Goal: Information Seeking & Learning: Learn about a topic

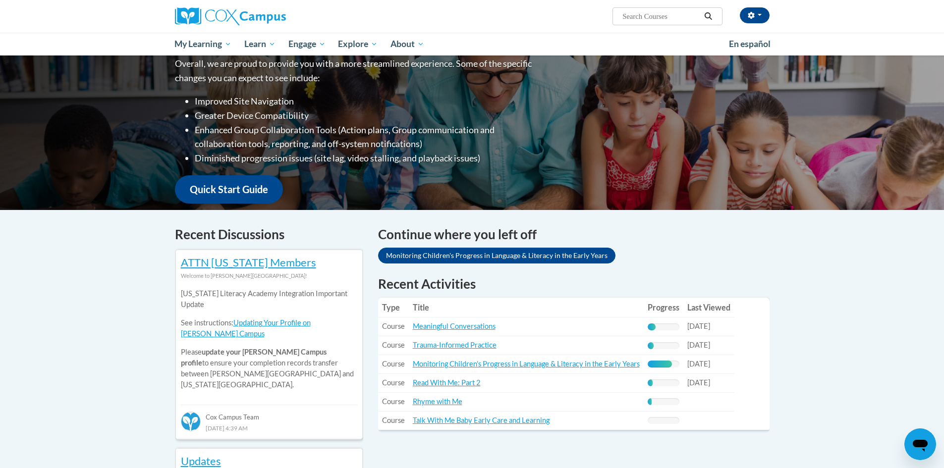
scroll to position [198, 0]
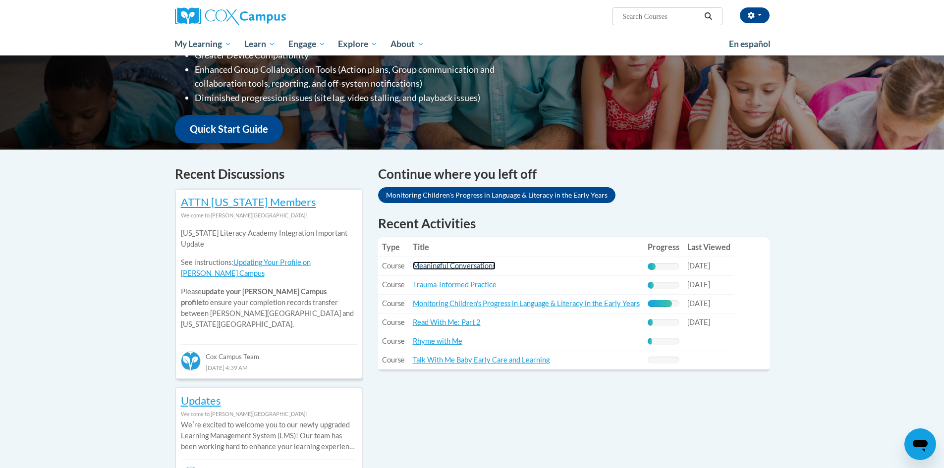
click at [468, 268] on link "Meaningful Conversations" at bounding box center [454, 266] width 83 height 8
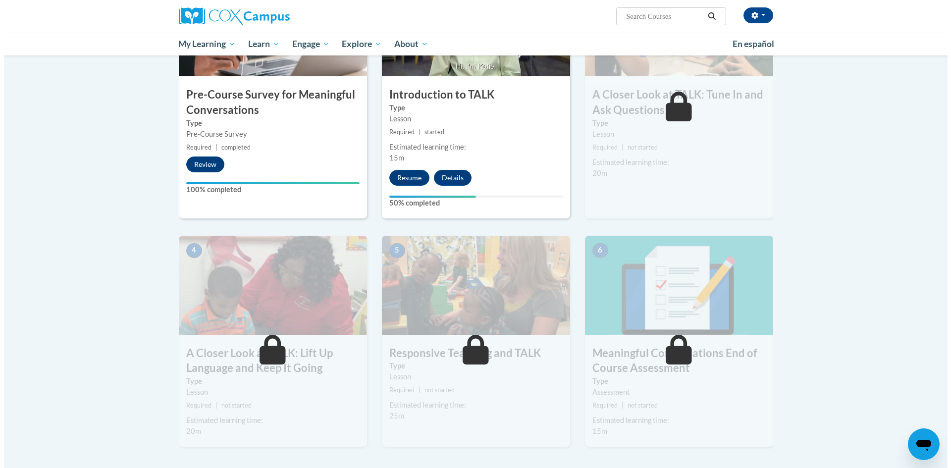
scroll to position [297, 0]
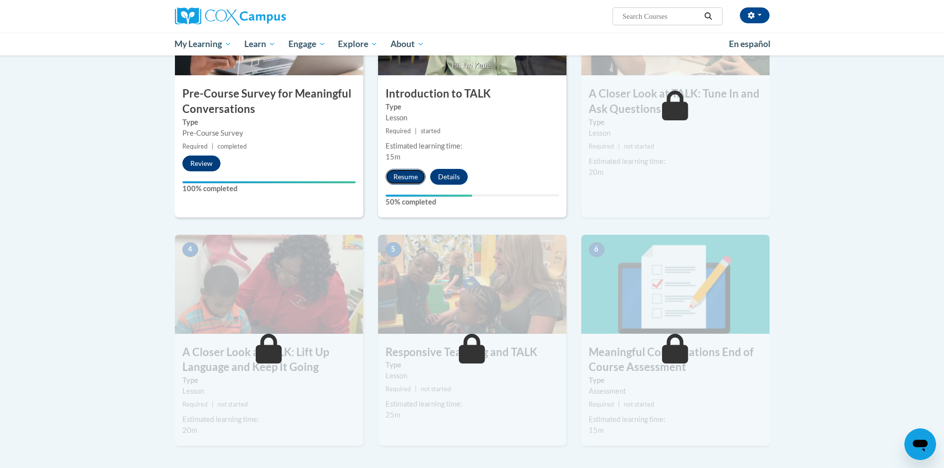
click at [418, 173] on button "Resume" at bounding box center [405, 177] width 40 height 16
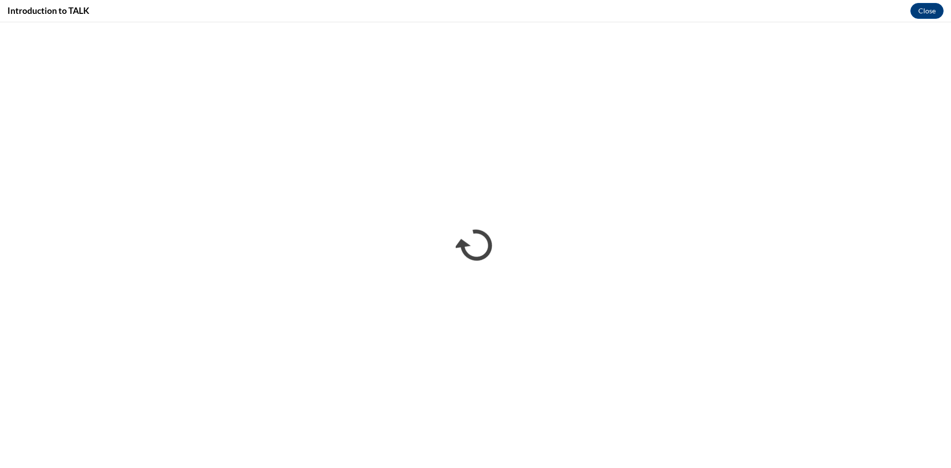
scroll to position [0, 0]
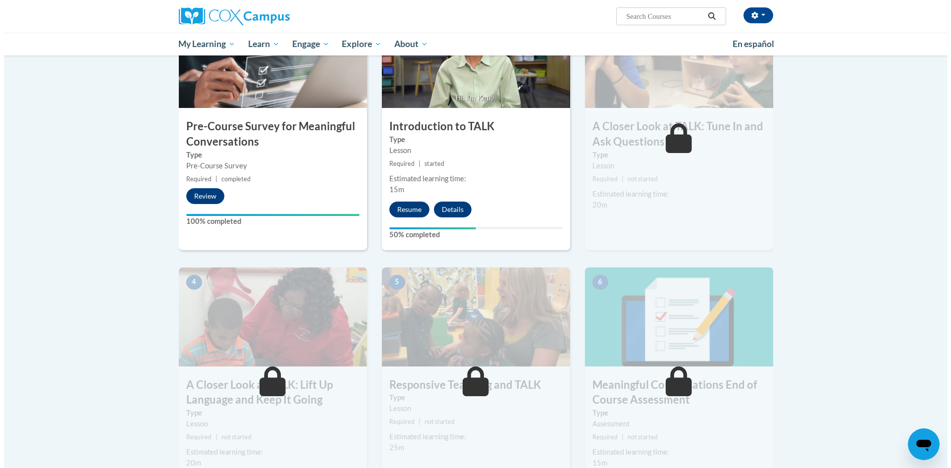
scroll to position [248, 0]
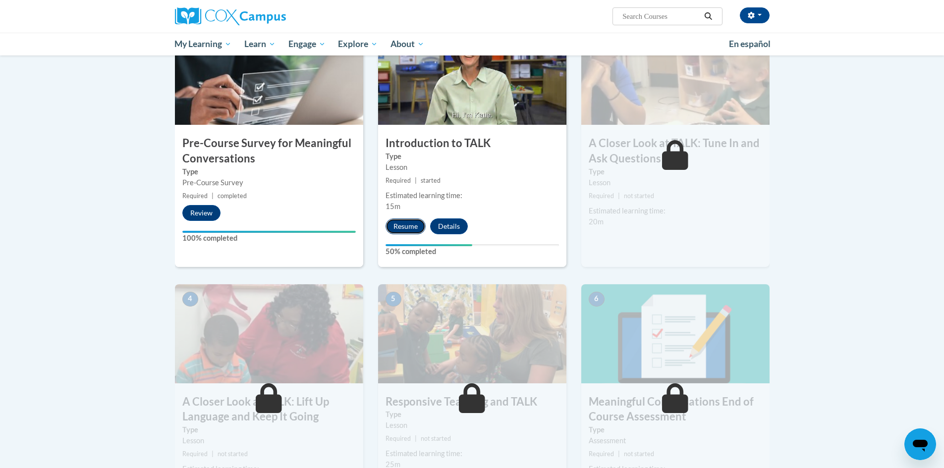
click at [416, 229] on button "Resume" at bounding box center [405, 226] width 40 height 16
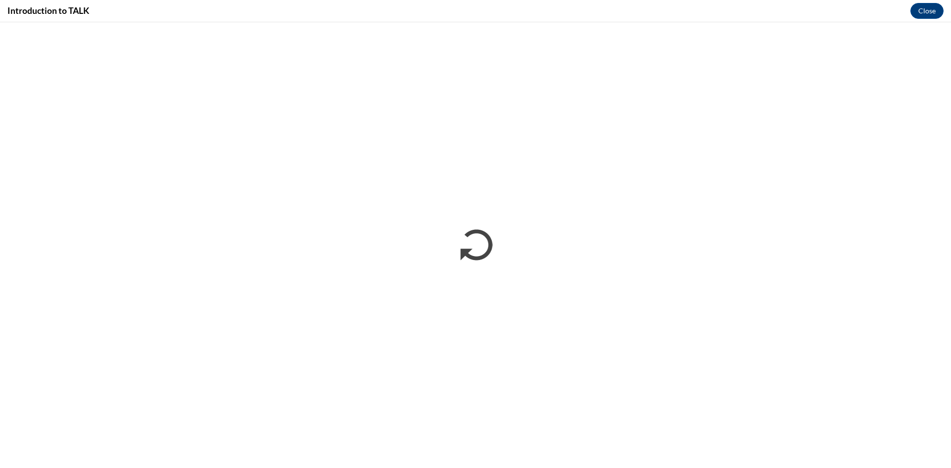
scroll to position [0, 0]
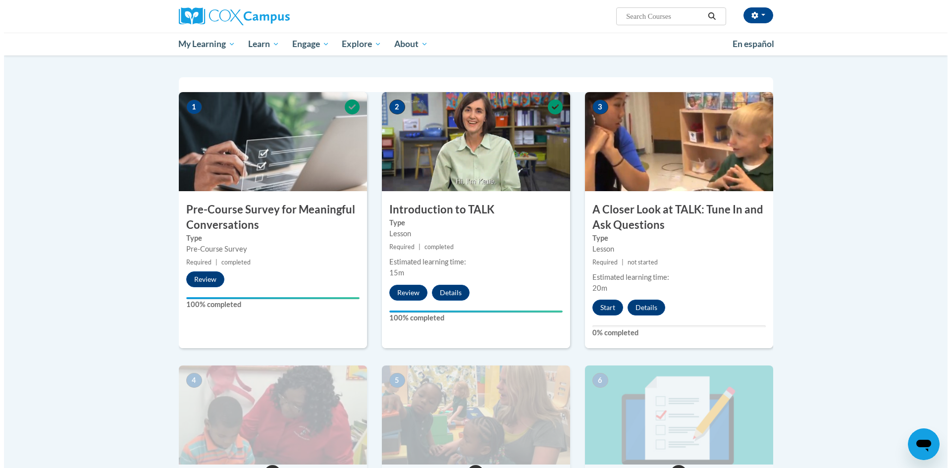
scroll to position [198, 0]
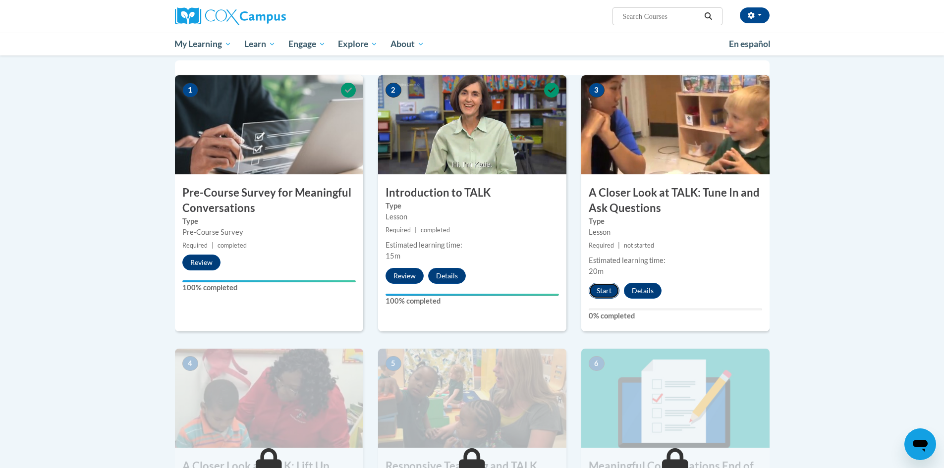
click at [609, 297] on button "Start" at bounding box center [604, 291] width 31 height 16
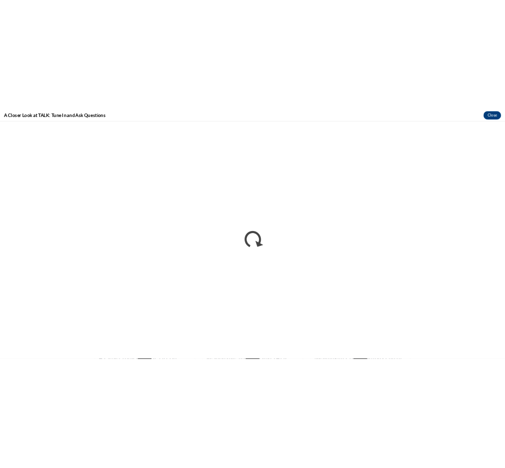
scroll to position [0, 0]
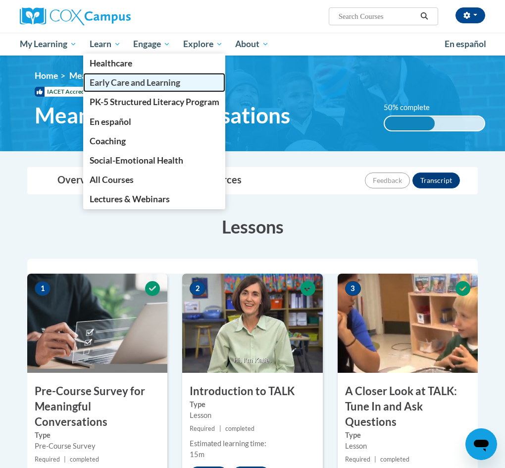
click at [125, 81] on span "Early Care and Learning" at bounding box center [135, 82] width 91 height 10
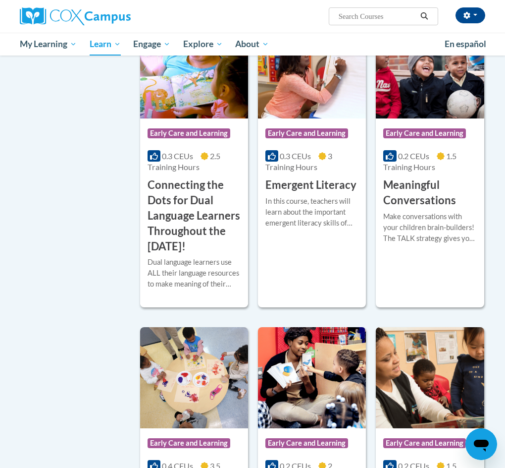
scroll to position [586, 0]
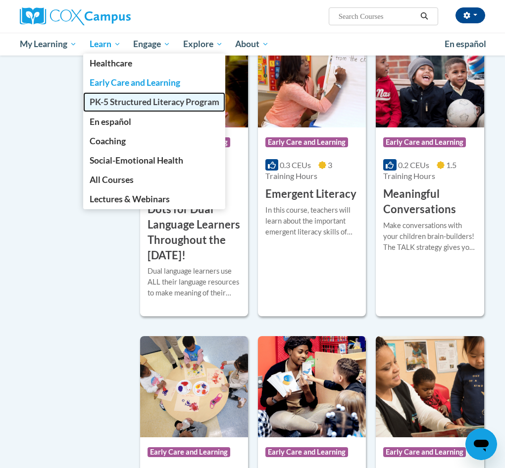
click at [115, 98] on span "PK-5 Structured Literacy Program" at bounding box center [155, 102] width 130 height 10
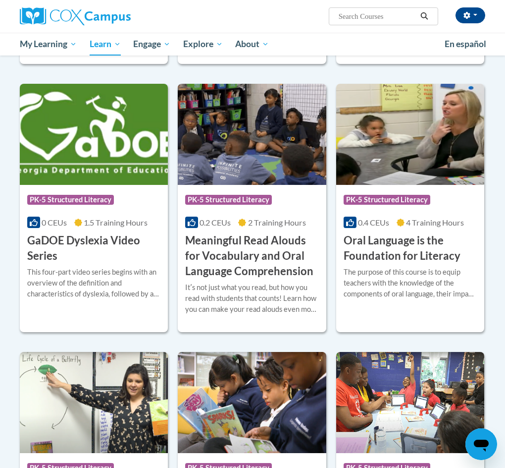
scroll to position [573, 0]
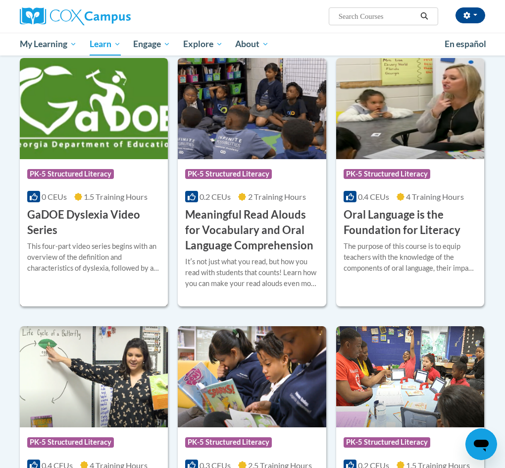
click at [112, 219] on h3 "GaDOE Dyslexia Video Series" at bounding box center [93, 222] width 133 height 31
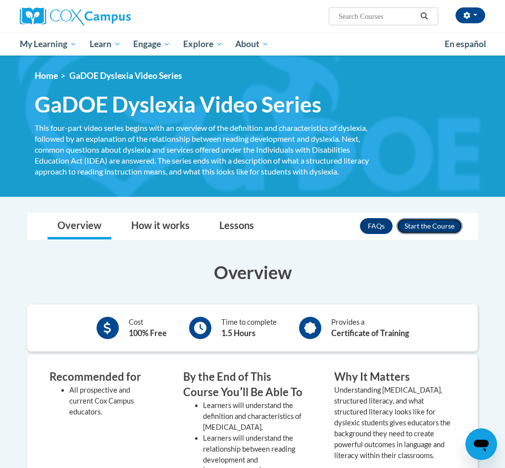
click at [441, 226] on button "Enroll" at bounding box center [430, 226] width 66 height 16
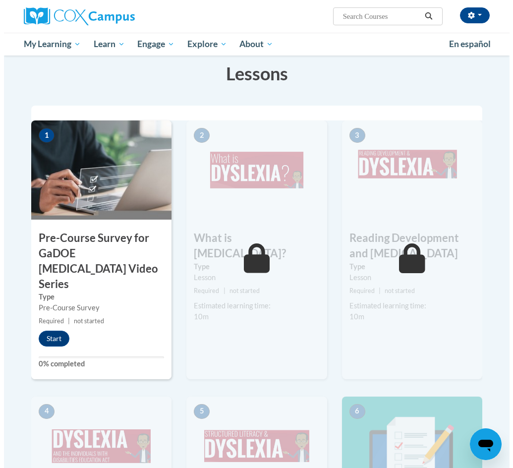
scroll to position [198, 0]
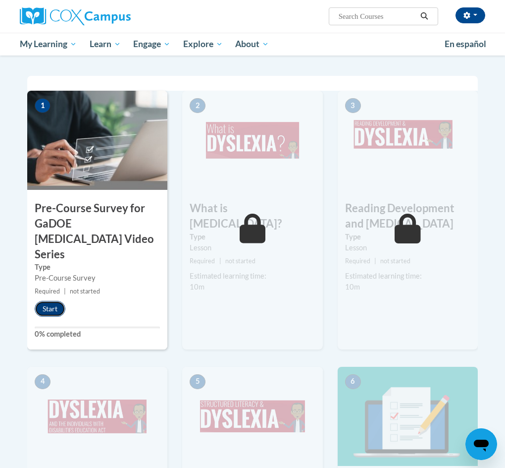
click at [46, 301] on button "Start" at bounding box center [50, 309] width 31 height 16
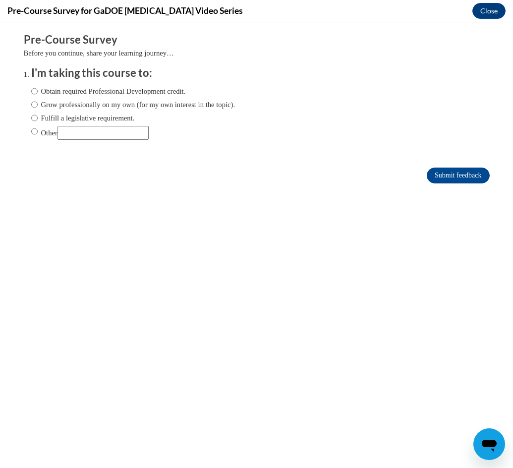
scroll to position [0, 0]
click at [436, 175] on input "Submit feedback" at bounding box center [458, 175] width 62 height 16
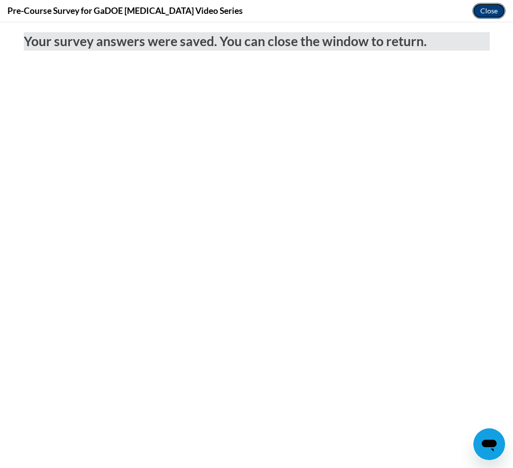
click at [484, 15] on button "Close" at bounding box center [488, 11] width 33 height 16
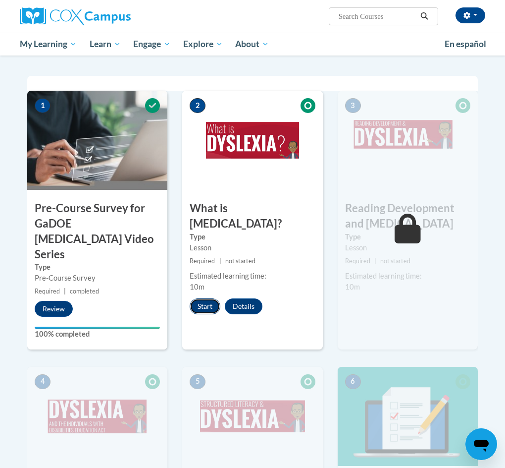
click at [211, 298] on button "Start" at bounding box center [205, 306] width 31 height 16
